Goal: Information Seeking & Learning: Check status

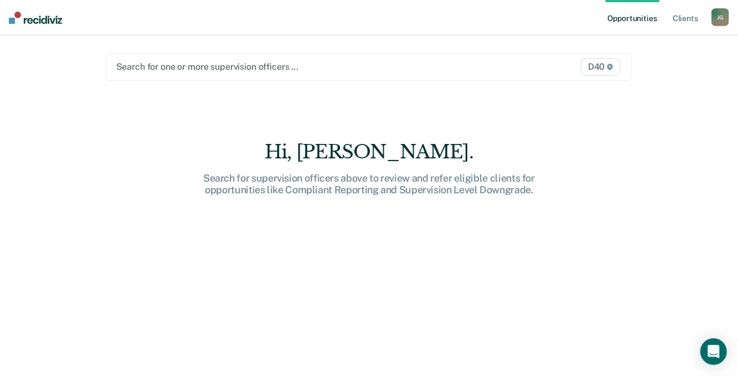
click at [171, 63] on div at bounding box center [292, 66] width 353 height 13
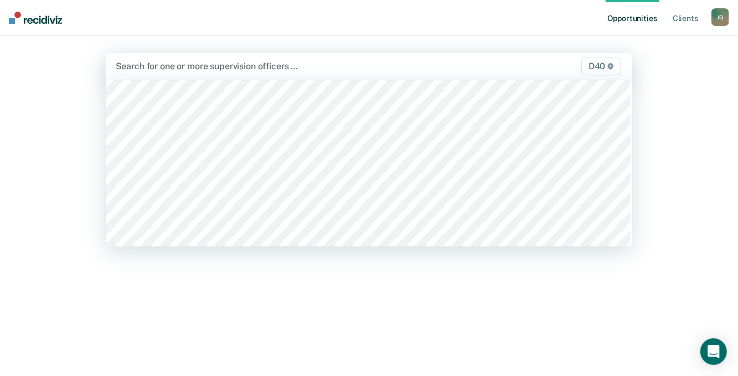
scroll to position [1108, 0]
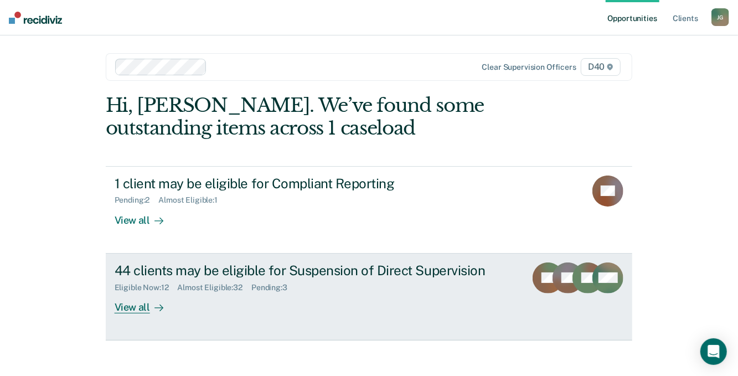
click at [124, 308] on div "View all" at bounding box center [146, 303] width 62 height 22
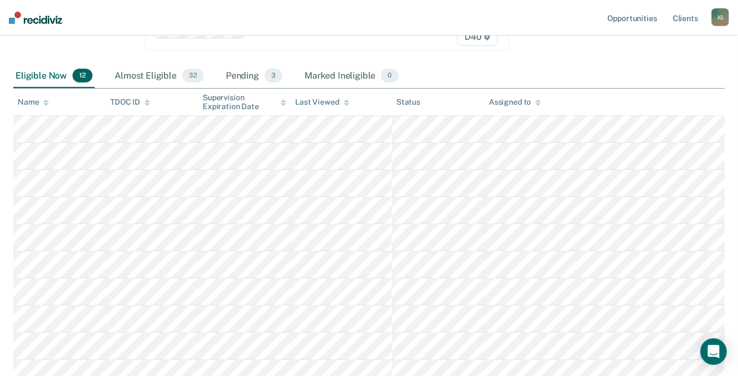
scroll to position [111, 0]
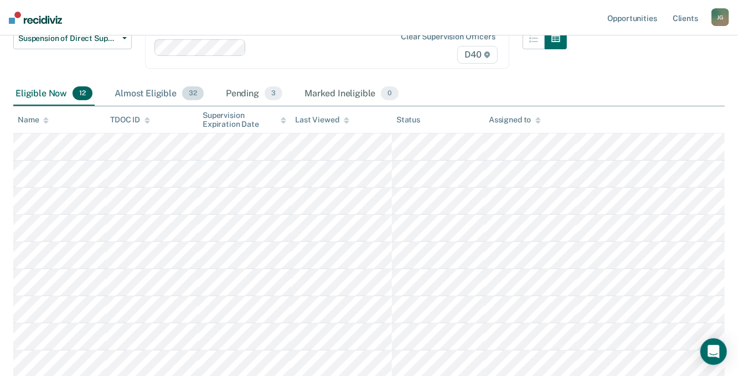
click at [157, 94] on div "Almost Eligible 32" at bounding box center [159, 94] width 94 height 24
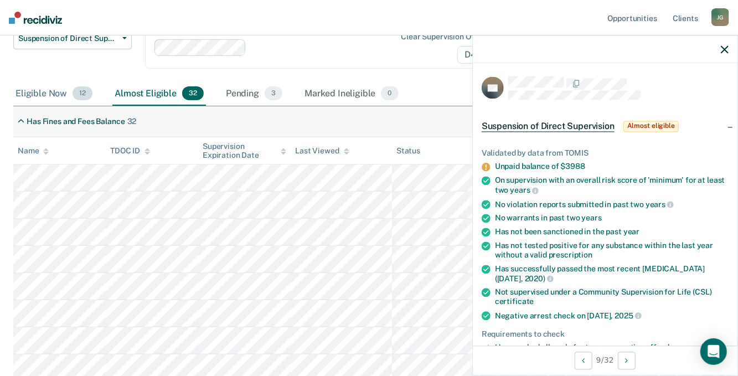
click at [31, 90] on div "Eligible Now 12" at bounding box center [53, 94] width 81 height 24
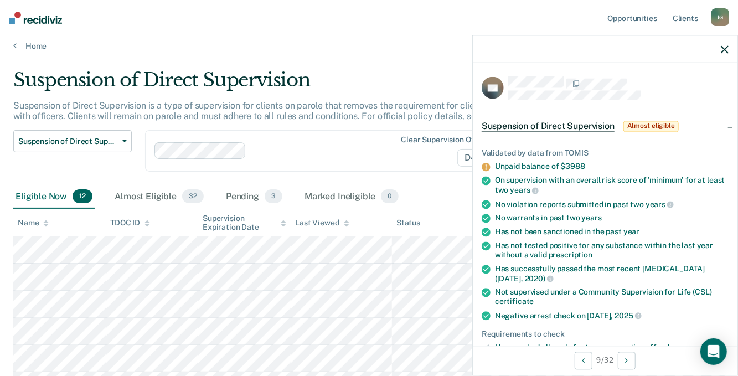
scroll to position [0, 0]
